Goal: Information Seeking & Learning: Learn about a topic

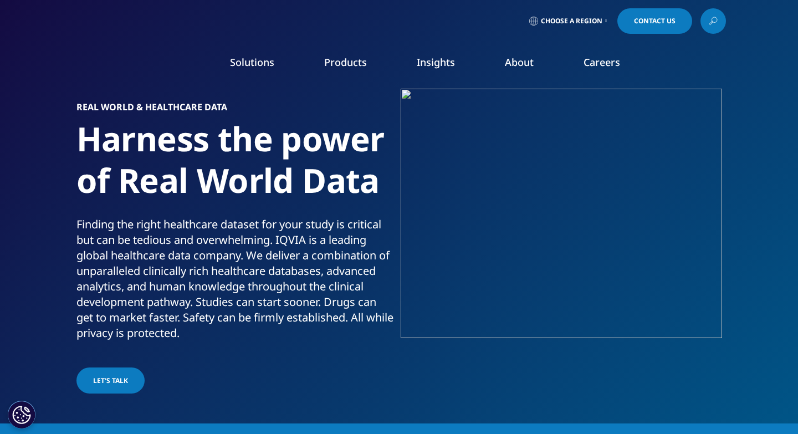
click at [647, 283] on link "Market Access Insights" at bounding box center [701, 283] width 185 height 12
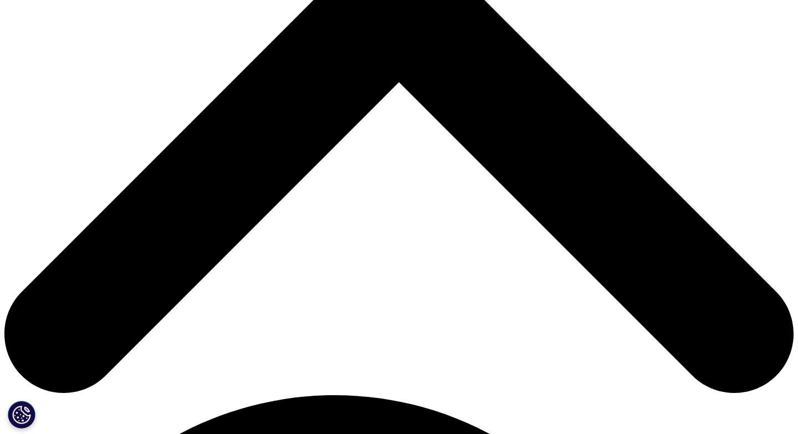
scroll to position [414, 0]
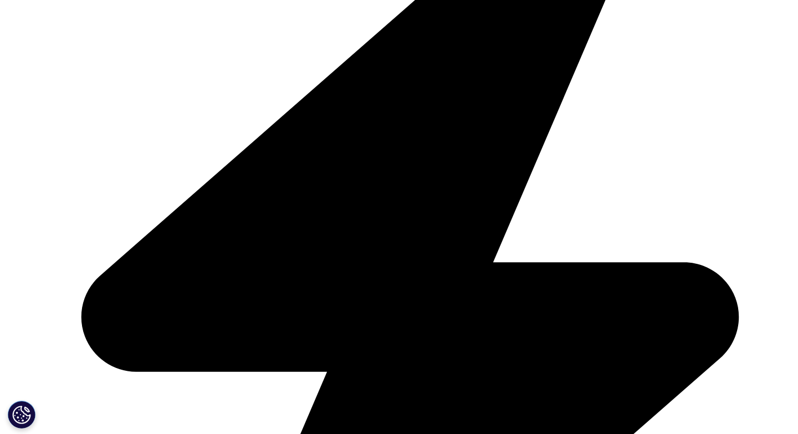
scroll to position [2758, 0]
